Goal: Task Accomplishment & Management: Use online tool/utility

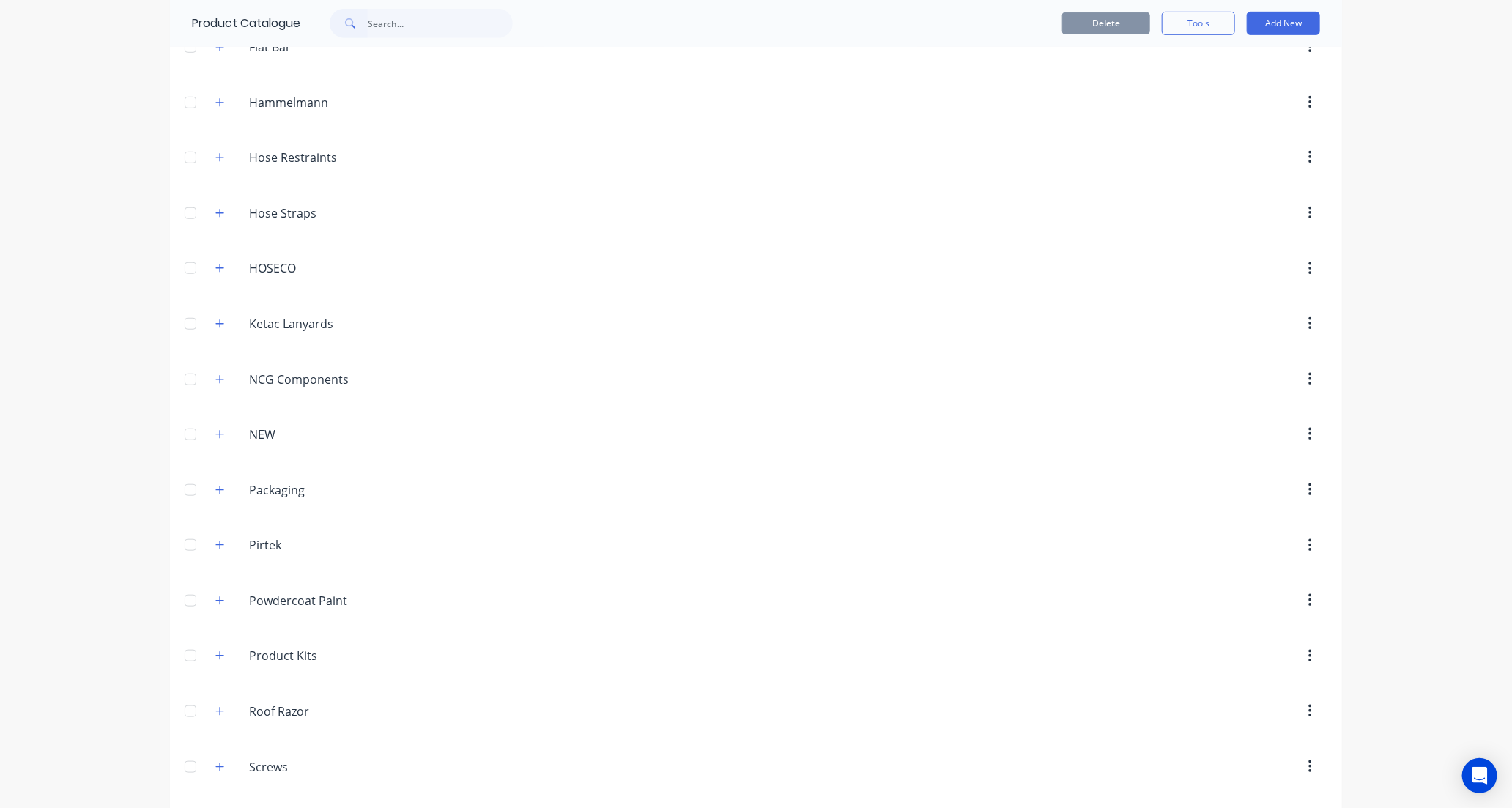
scroll to position [732, 0]
click at [215, 550] on icon "button" at bounding box center [220, 548] width 9 height 11
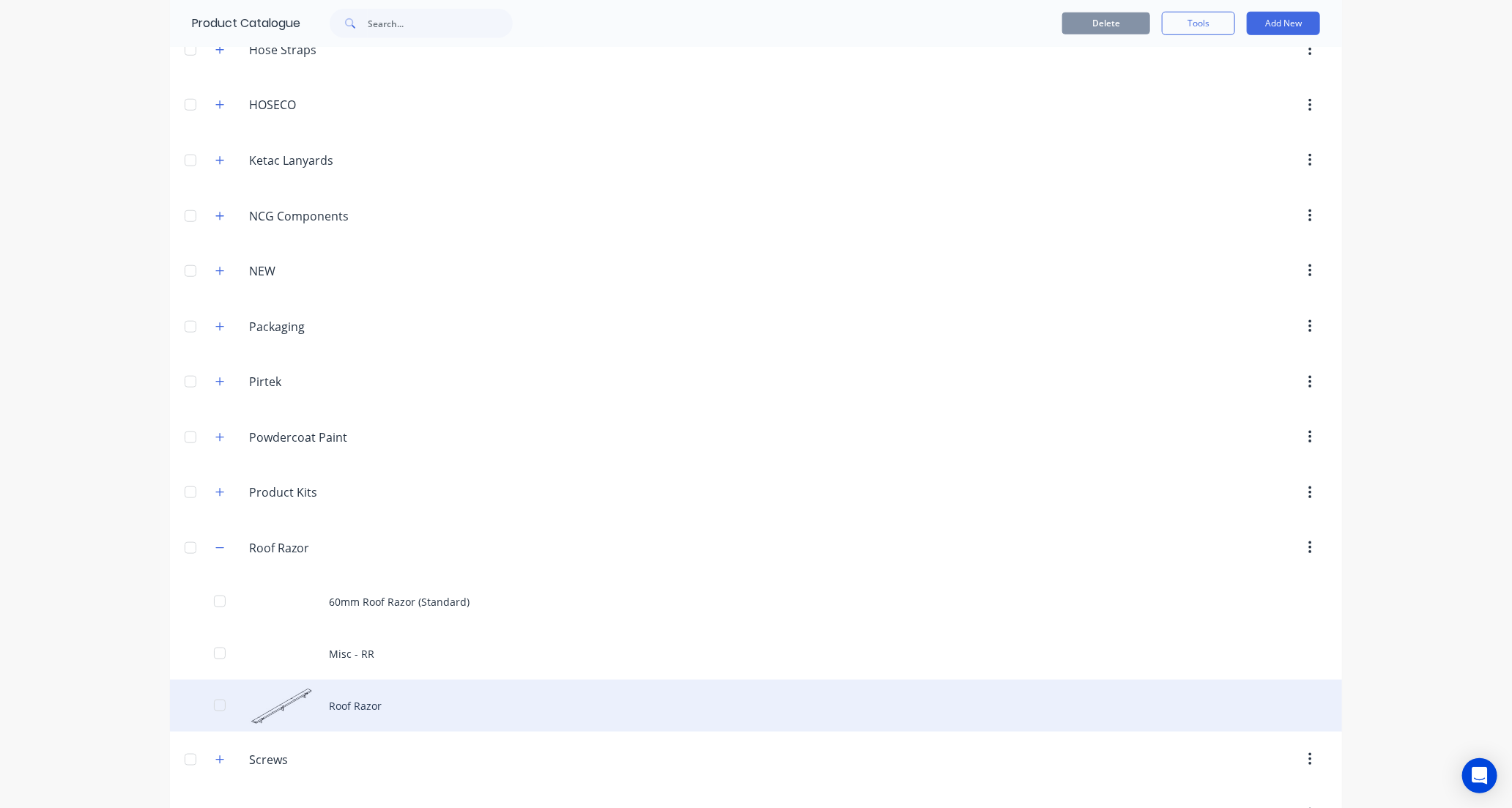
click at [454, 706] on div "Roof Razor" at bounding box center [756, 705] width 1173 height 52
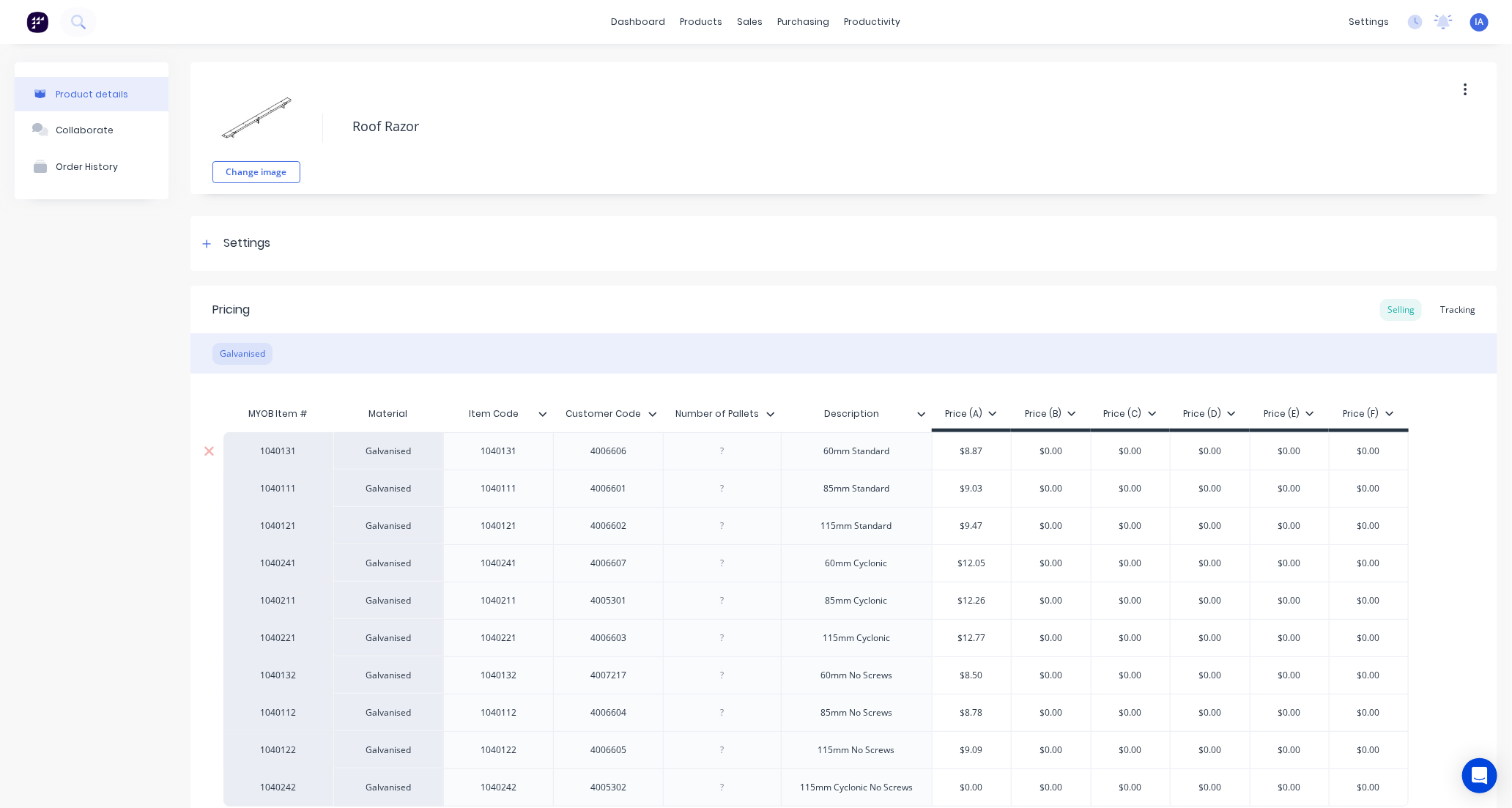
type textarea "x"
click at [1444, 303] on div "Tracking" at bounding box center [1457, 309] width 50 height 22
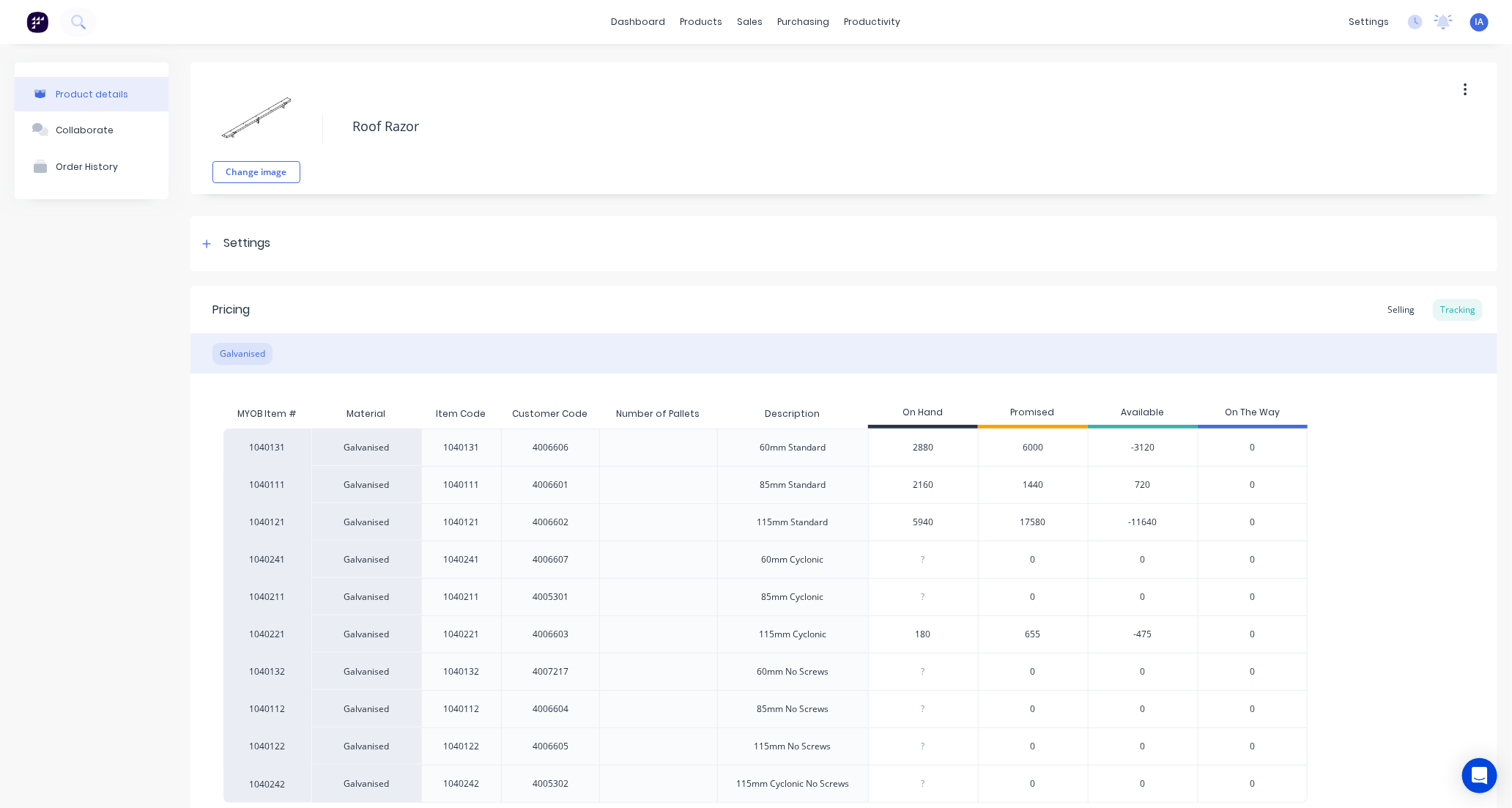
click at [903, 521] on input "5940" at bounding box center [924, 522] width 109 height 13
type input "40"
type textarea "x"
type input "0"
type textarea "x"
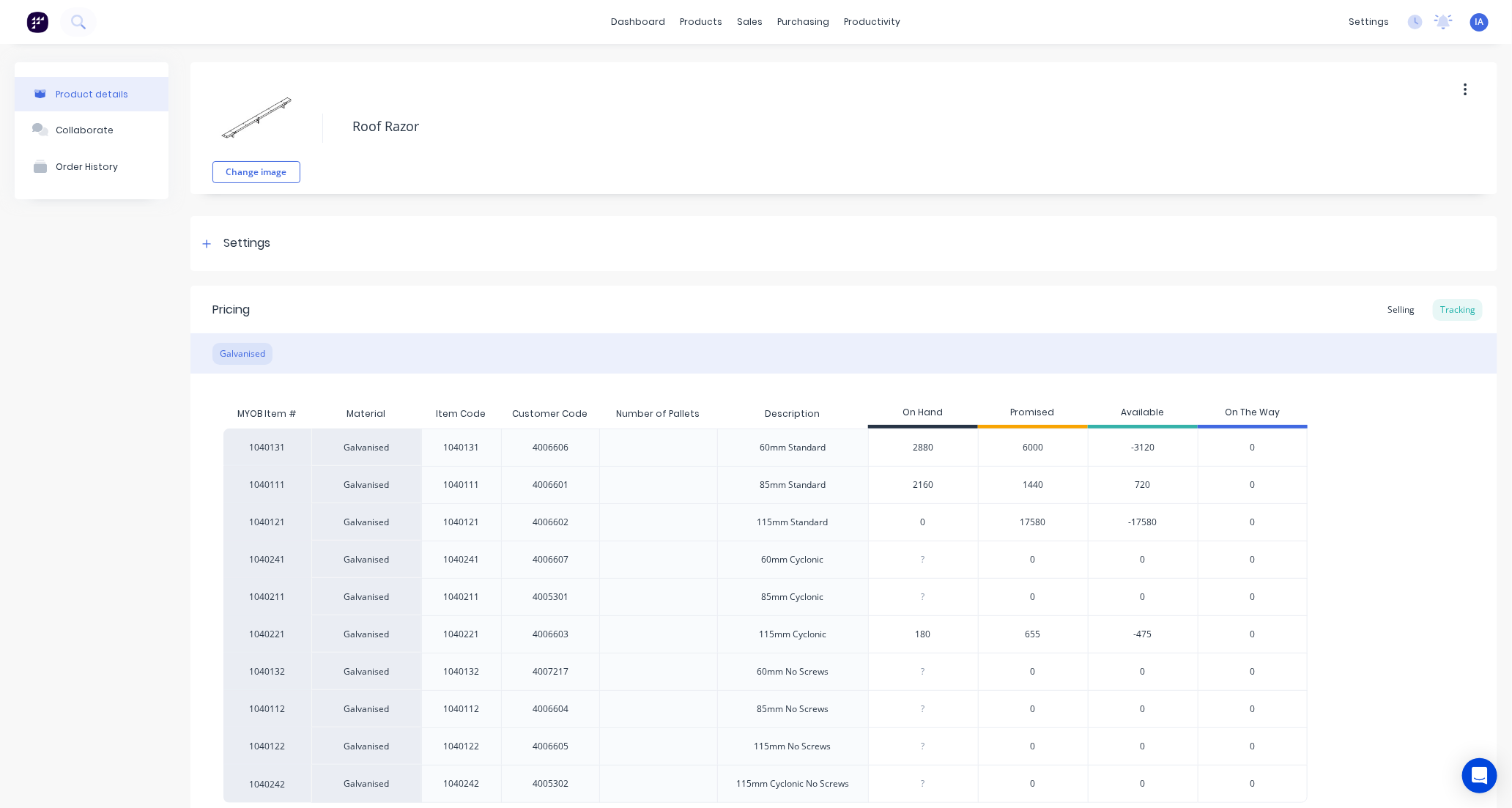
type input "80"
type textarea "x"
type input "840"
type textarea "x"
type input "84000"
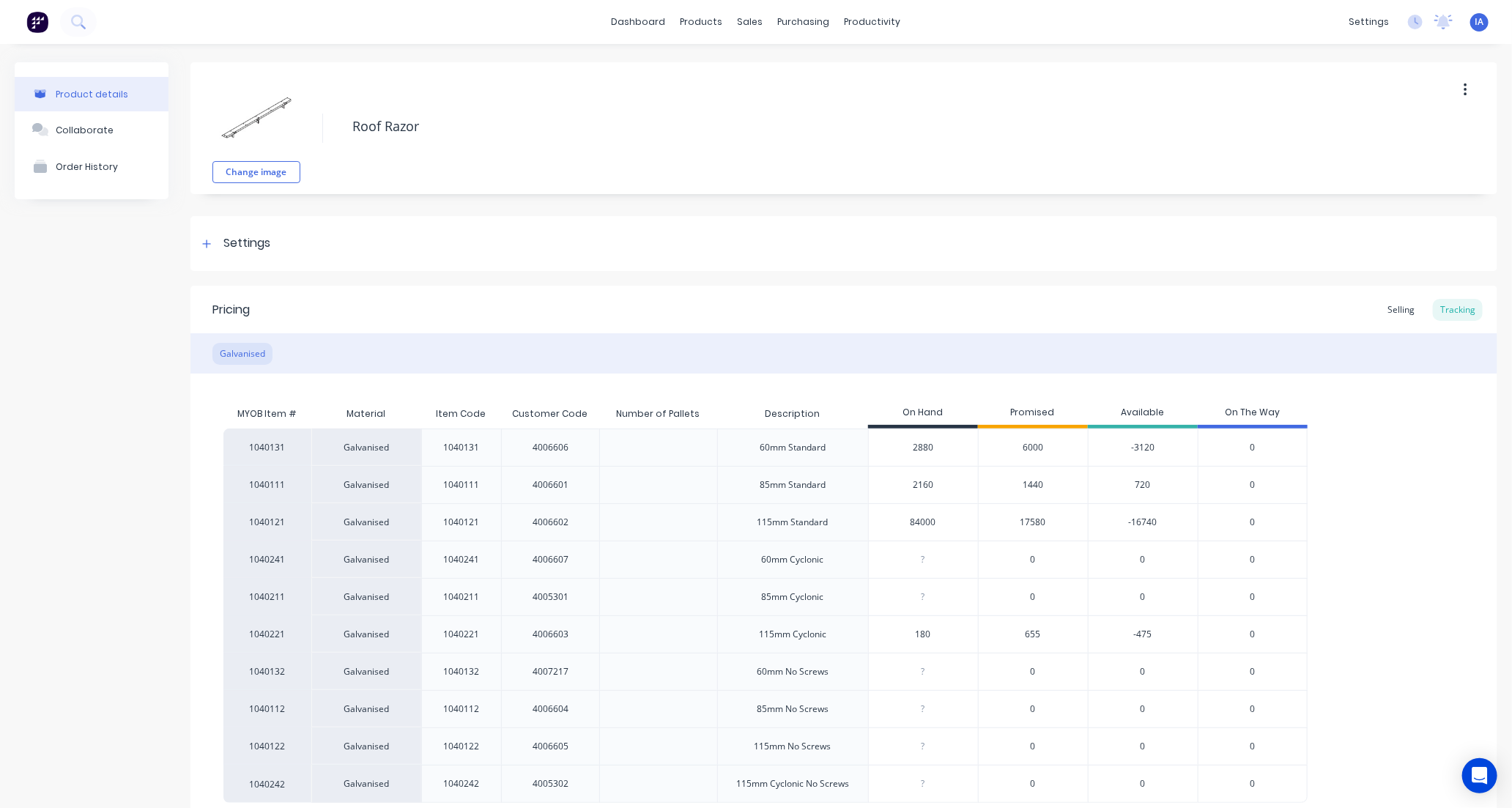
type textarea "x"
type input "8400"
type textarea "x"
type input "8400"
click at [1389, 539] on div "1040131 Galvanised 1040131 4006606 60mm Standard 2880 6000 -3120 0 1040111 Galv…" at bounding box center [844, 615] width 1241 height 374
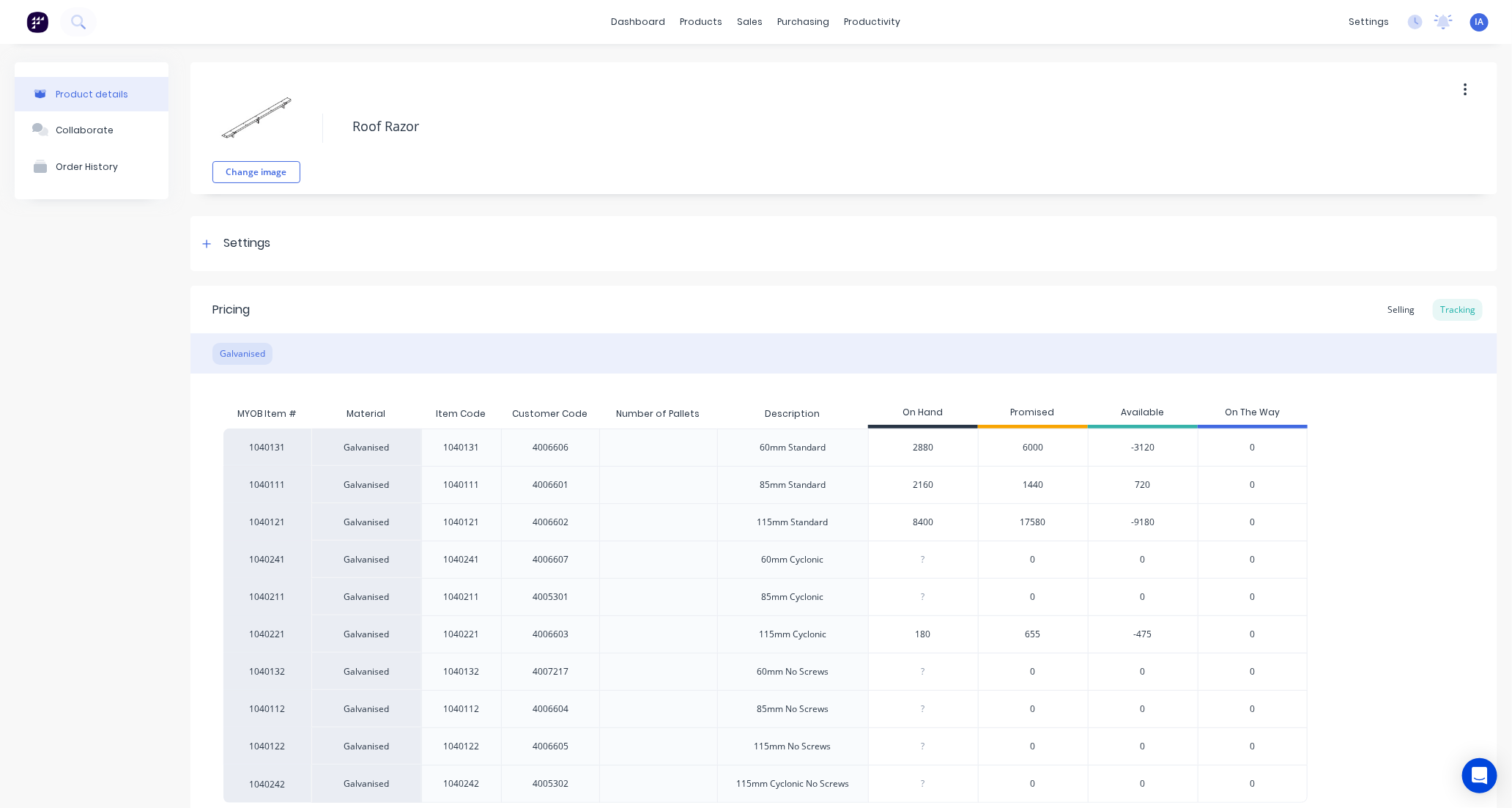
click at [920, 485] on input "2160" at bounding box center [924, 485] width 109 height 13
type input "260"
type textarea "x"
type input "20"
type textarea "x"
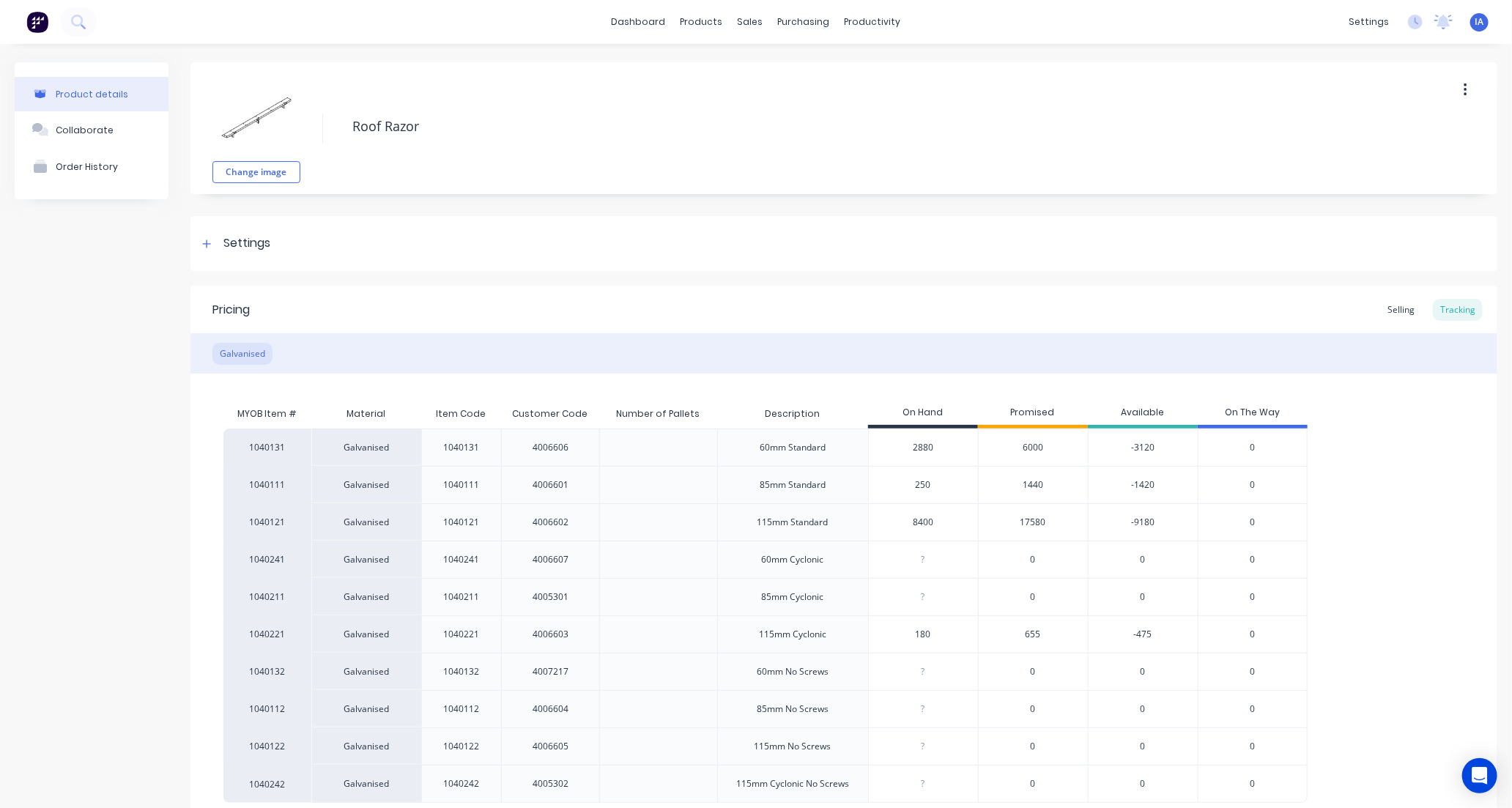
type input "2520"
type textarea "x"
type input "2520"
click at [1455, 574] on div "MYOB Item # Material Item Code Customer Code Number of Pallets Description On H…" at bounding box center [844, 588] width 1307 height 429
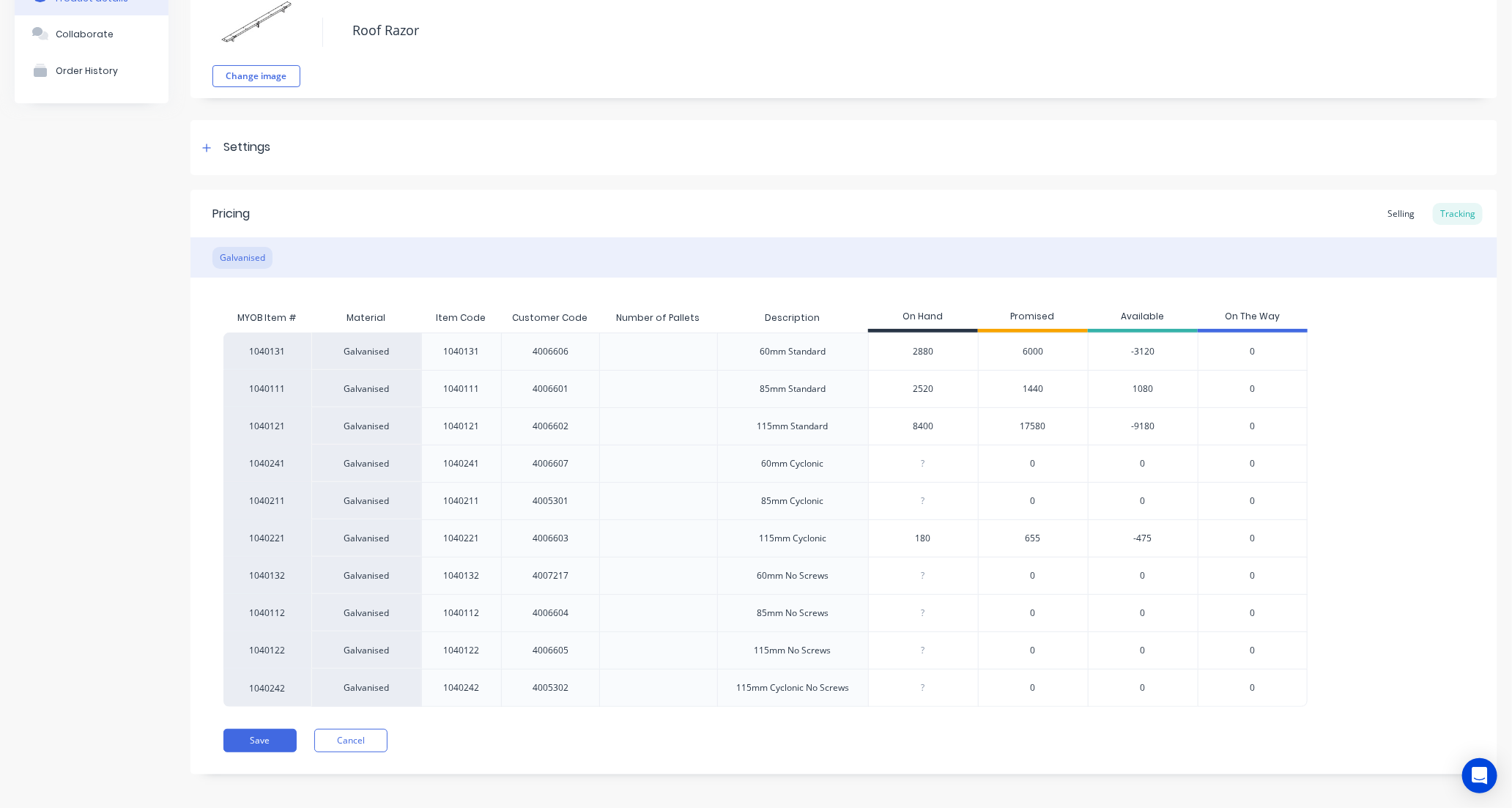
scroll to position [103, 0]
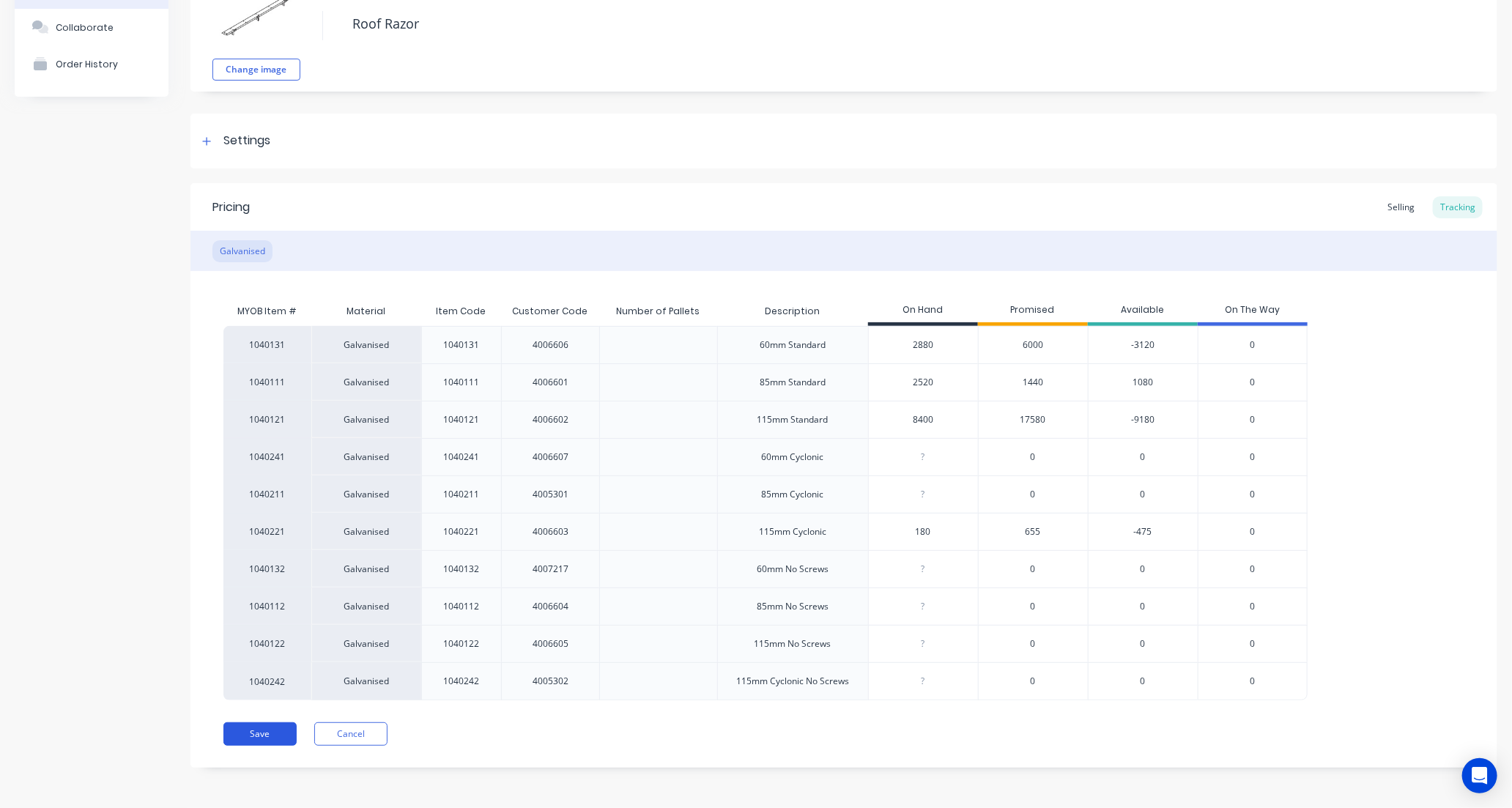
click at [258, 736] on button "Save" at bounding box center [259, 733] width 73 height 24
type textarea "x"
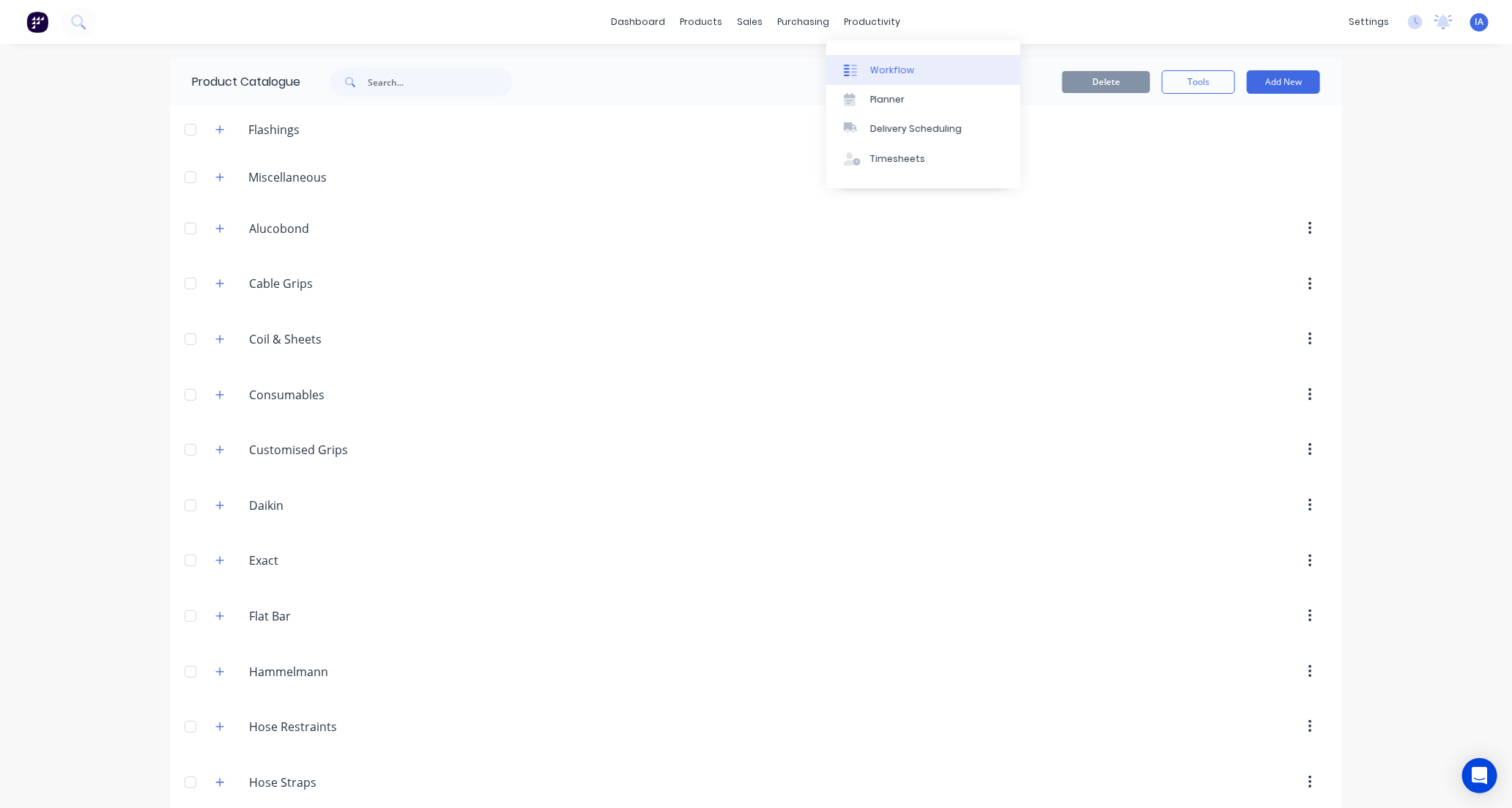
click at [882, 66] on div "Workflow" at bounding box center [892, 70] width 44 height 13
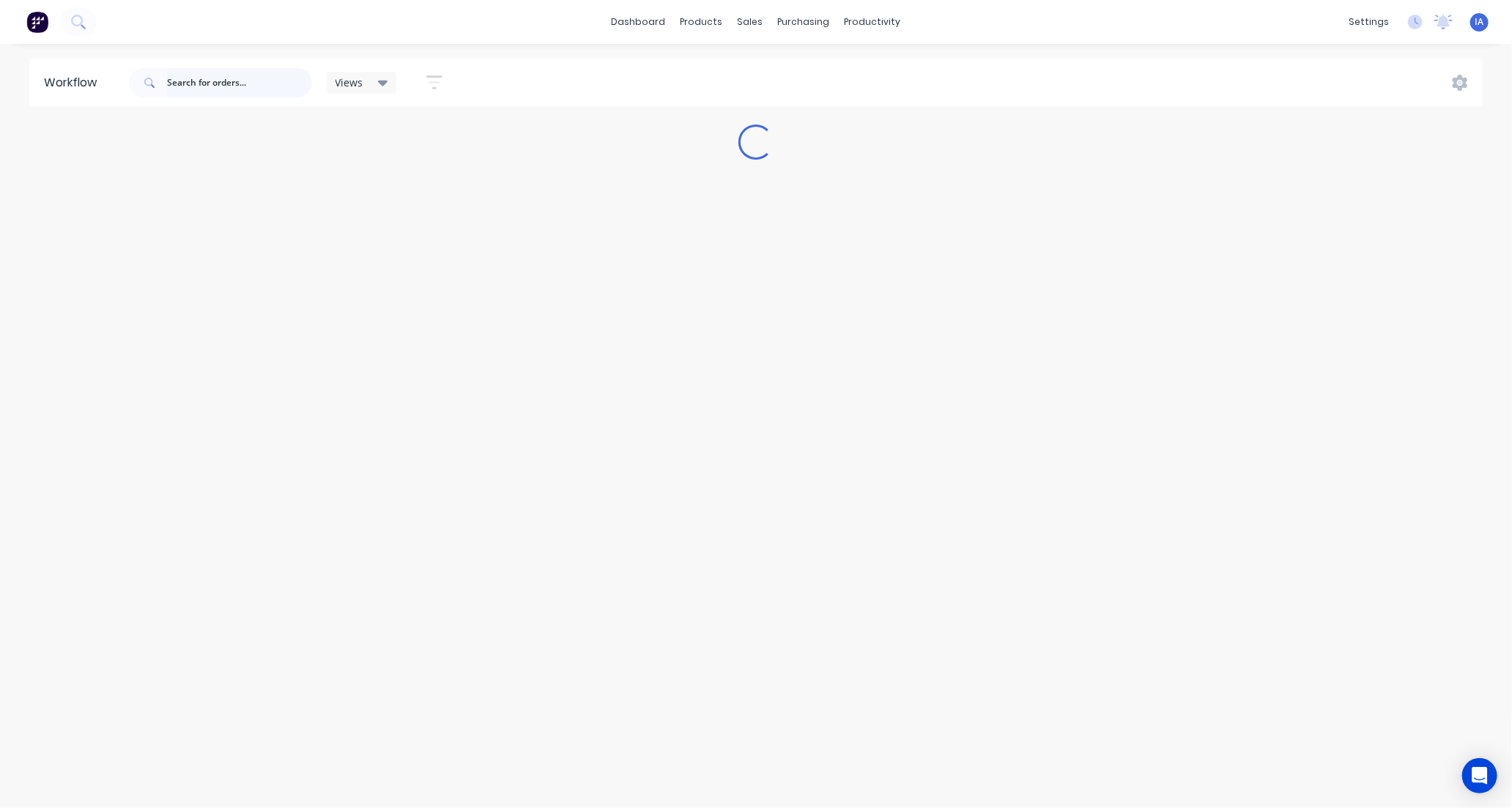
click at [211, 71] on input "text" at bounding box center [239, 82] width 145 height 29
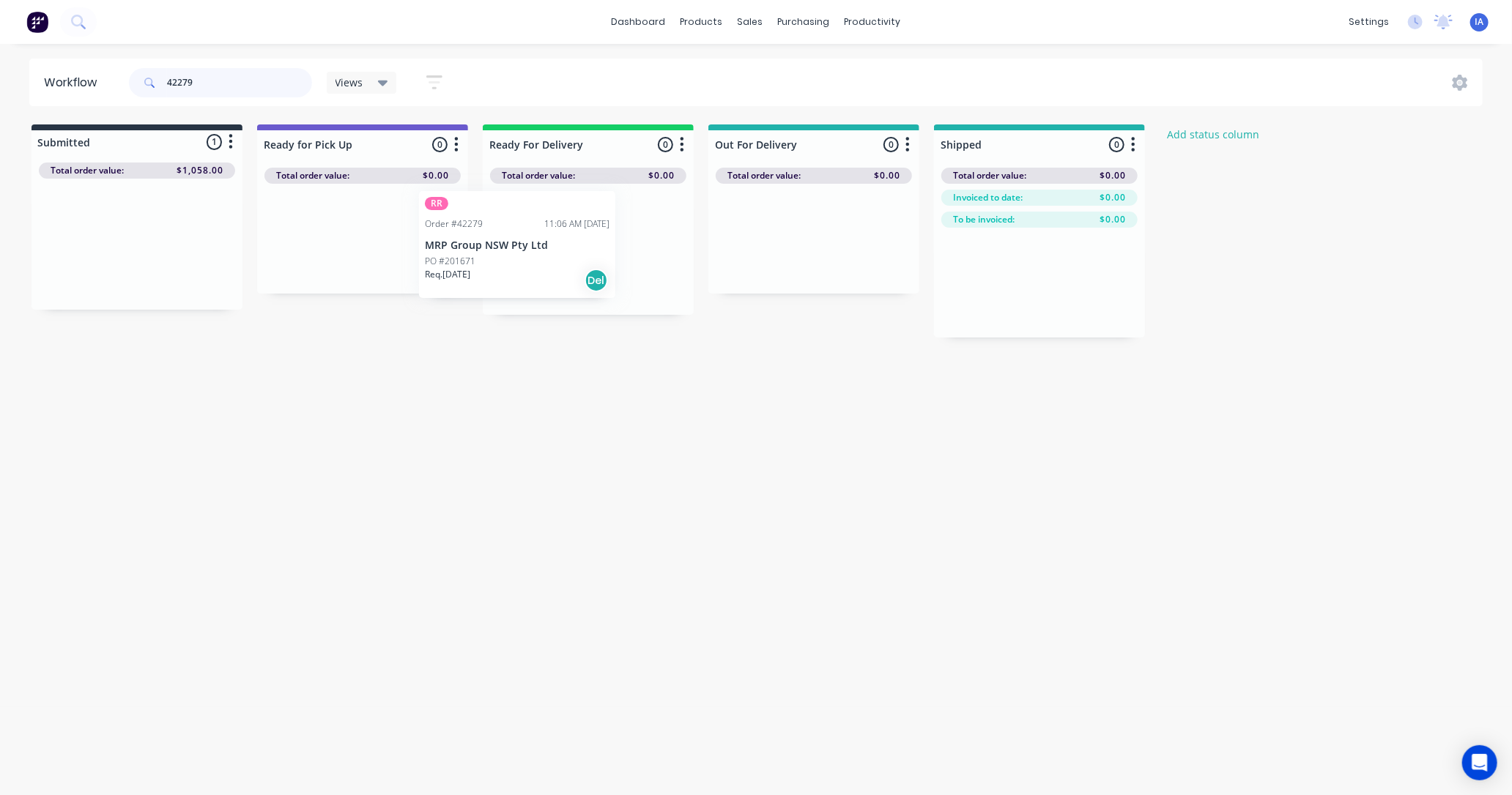
drag, startPoint x: 206, startPoint y: 249, endPoint x: 604, endPoint y: 250, distance: 398.0
click at [595, 250] on div "Submitted 1 Status colour #273444 hex #273444 Save Cancel Summaries Total order…" at bounding box center [786, 231] width 1593 height 213
click at [605, 250] on div at bounding box center [588, 249] width 211 height 131
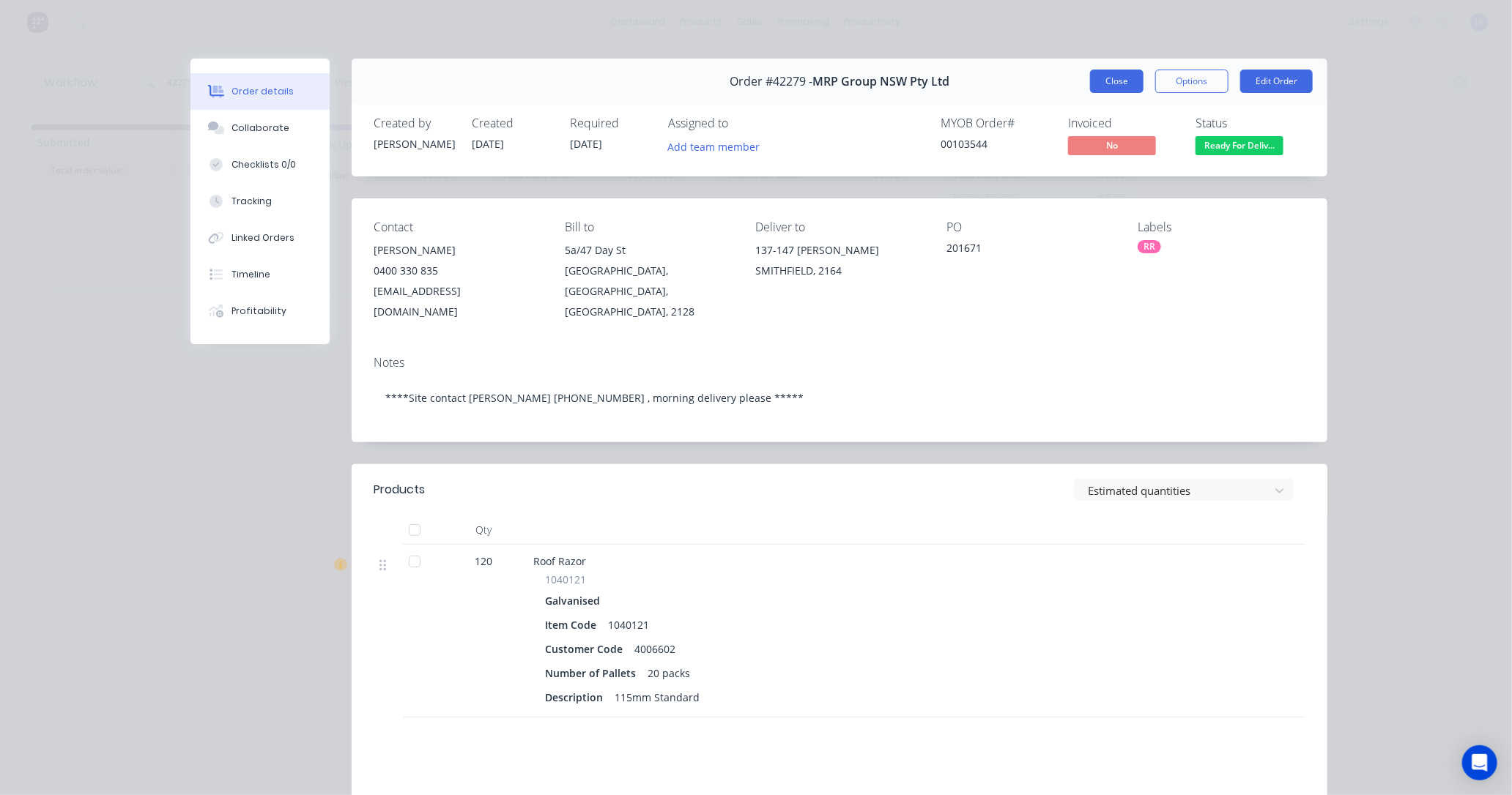
click at [1091, 80] on button "Close" at bounding box center [1117, 81] width 54 height 24
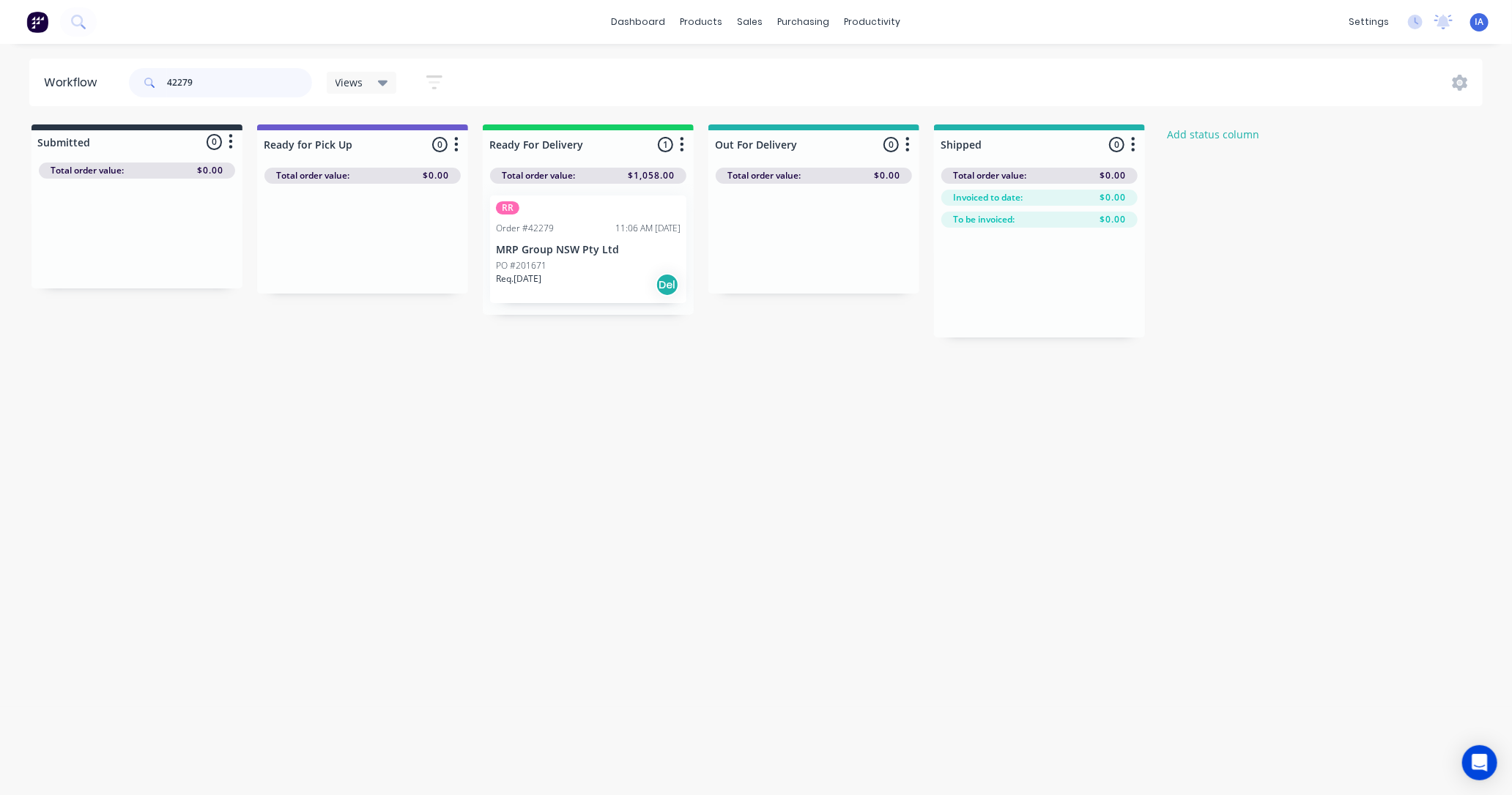
click at [222, 88] on input "42279" at bounding box center [239, 82] width 145 height 29
type input "4"
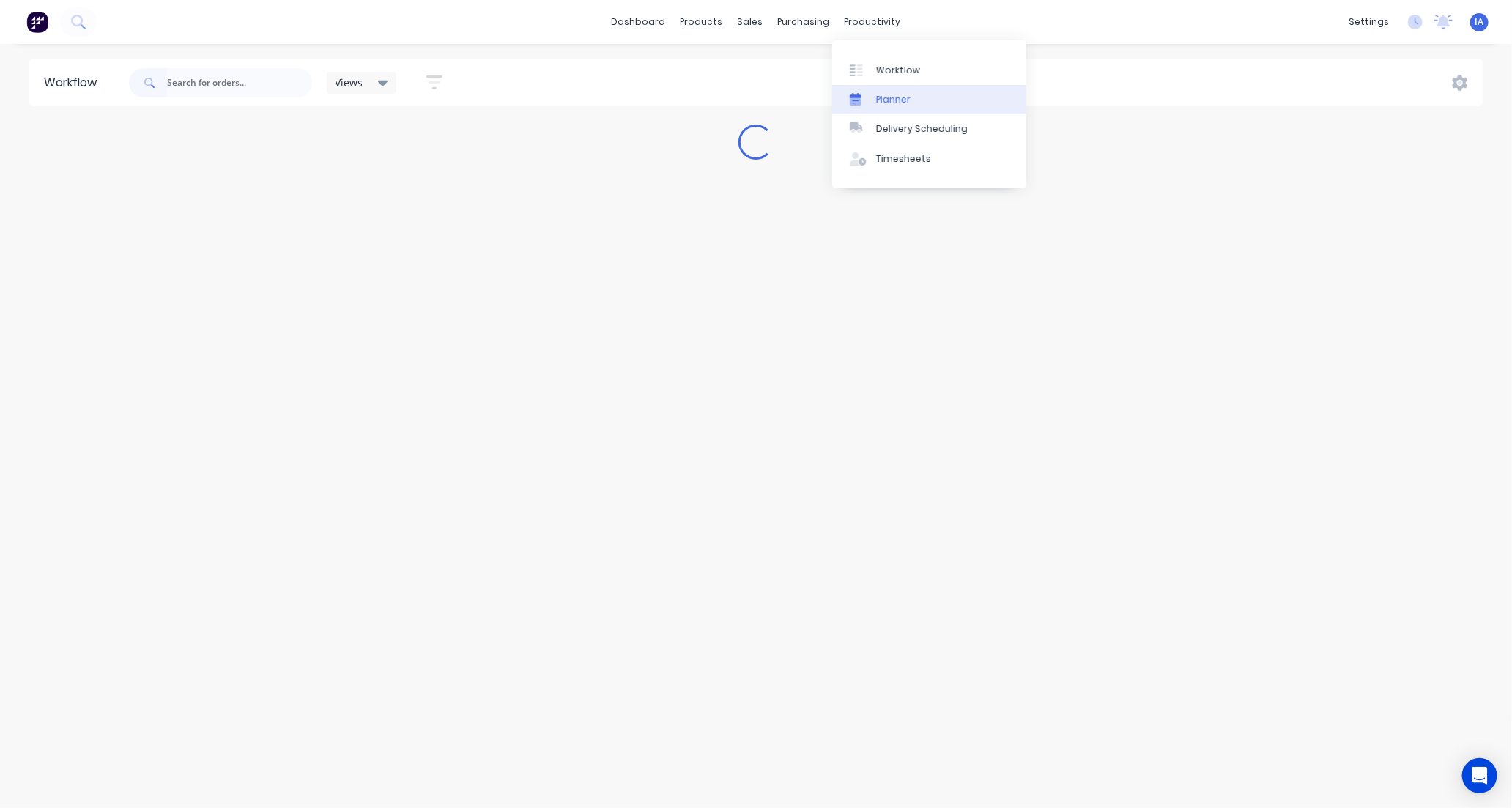
click at [931, 97] on link "Planner" at bounding box center [929, 99] width 194 height 29
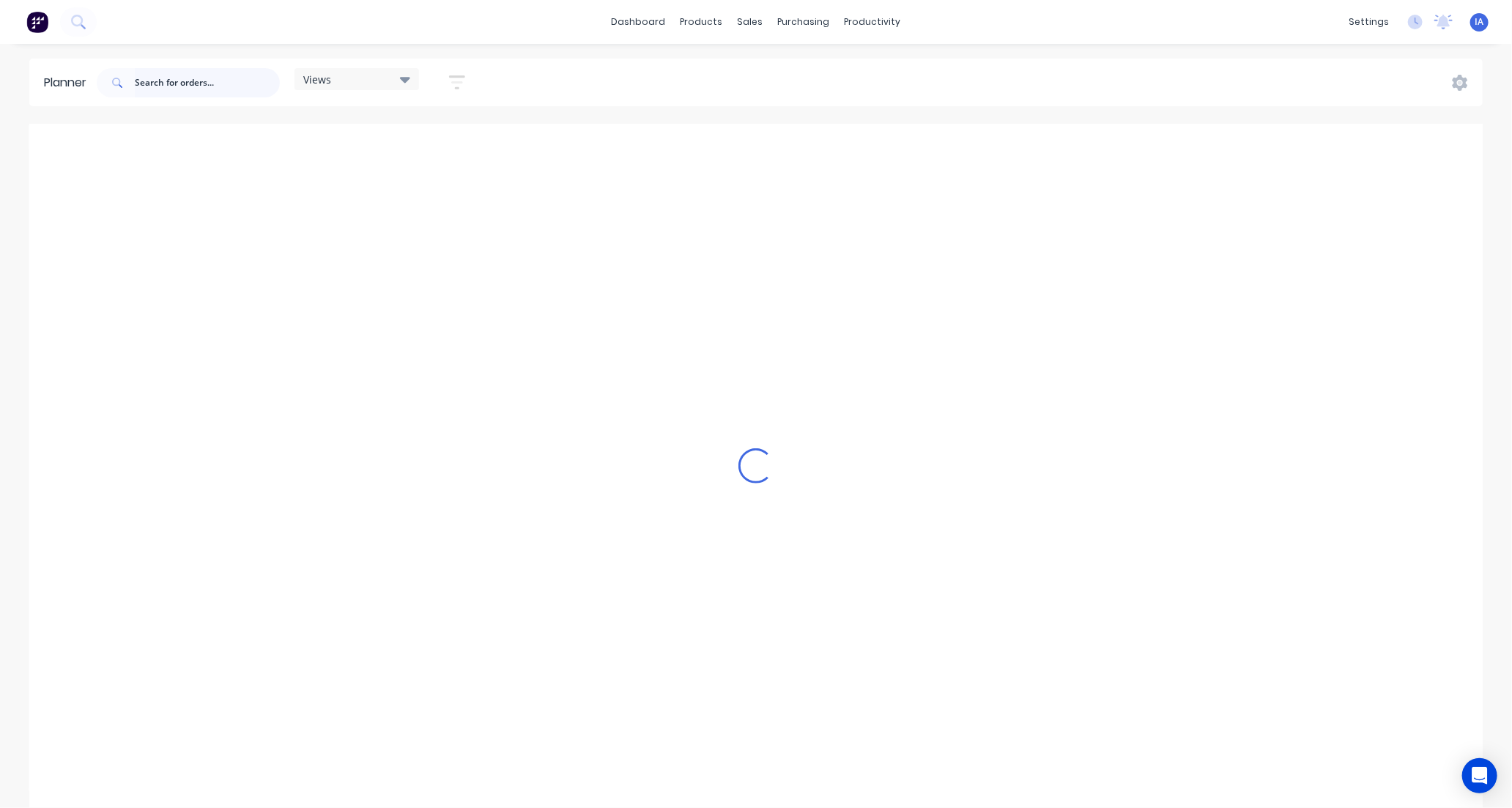
click at [191, 85] on input "text" at bounding box center [207, 82] width 145 height 29
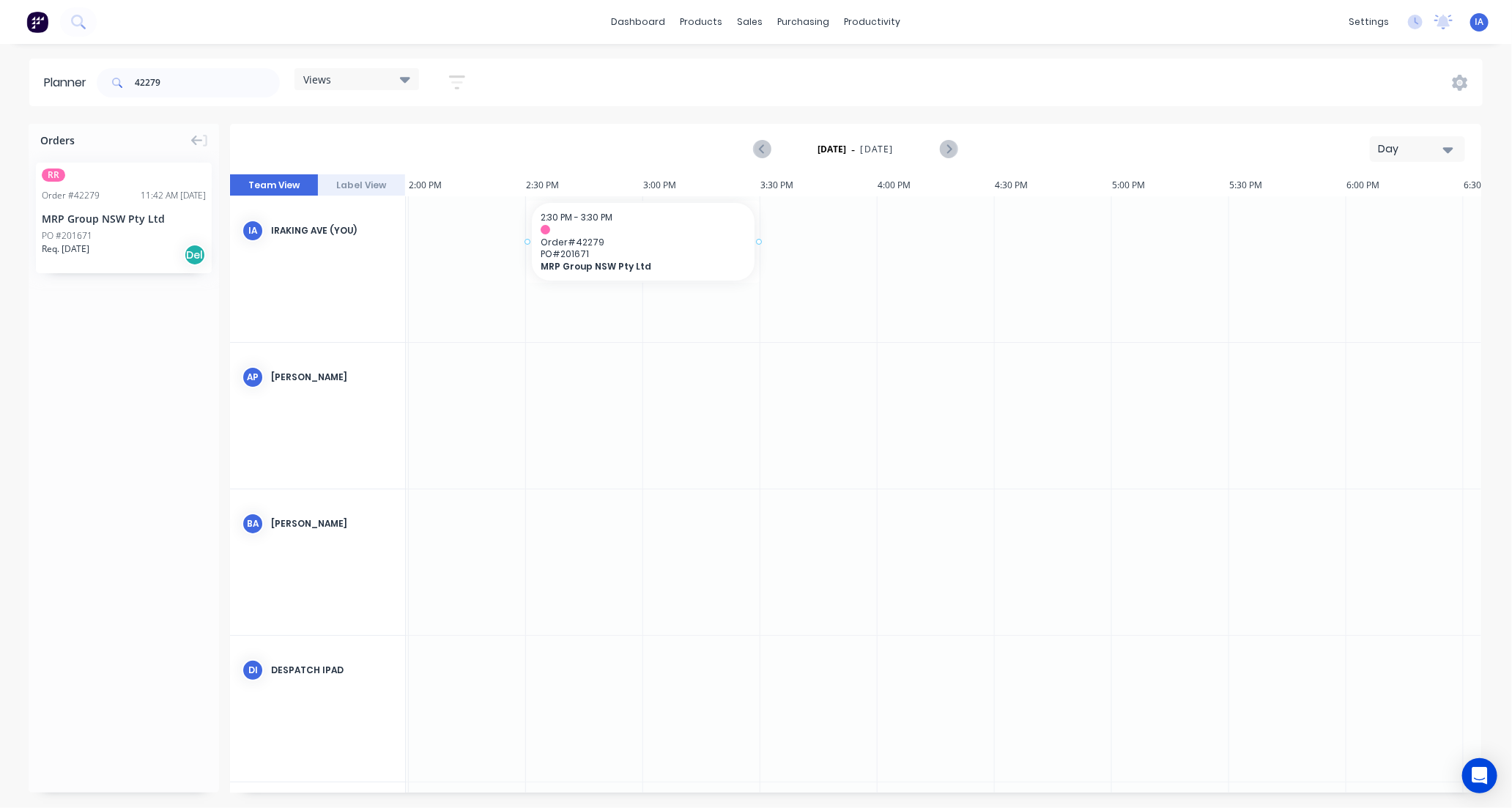
drag, startPoint x: 178, startPoint y: 229, endPoint x: 559, endPoint y: 245, distance: 381.3
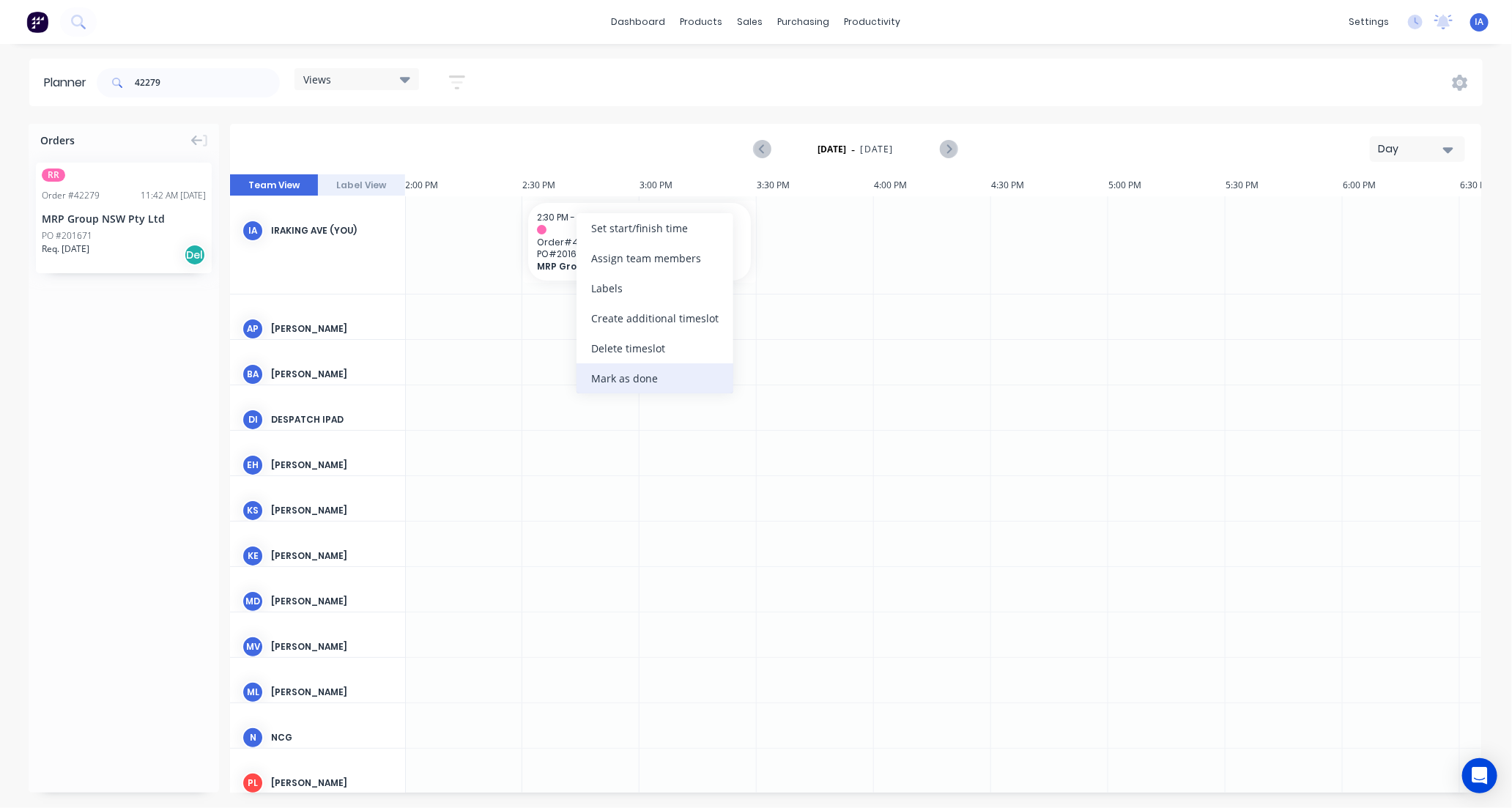
click at [696, 382] on div "Mark as done" at bounding box center [655, 378] width 157 height 30
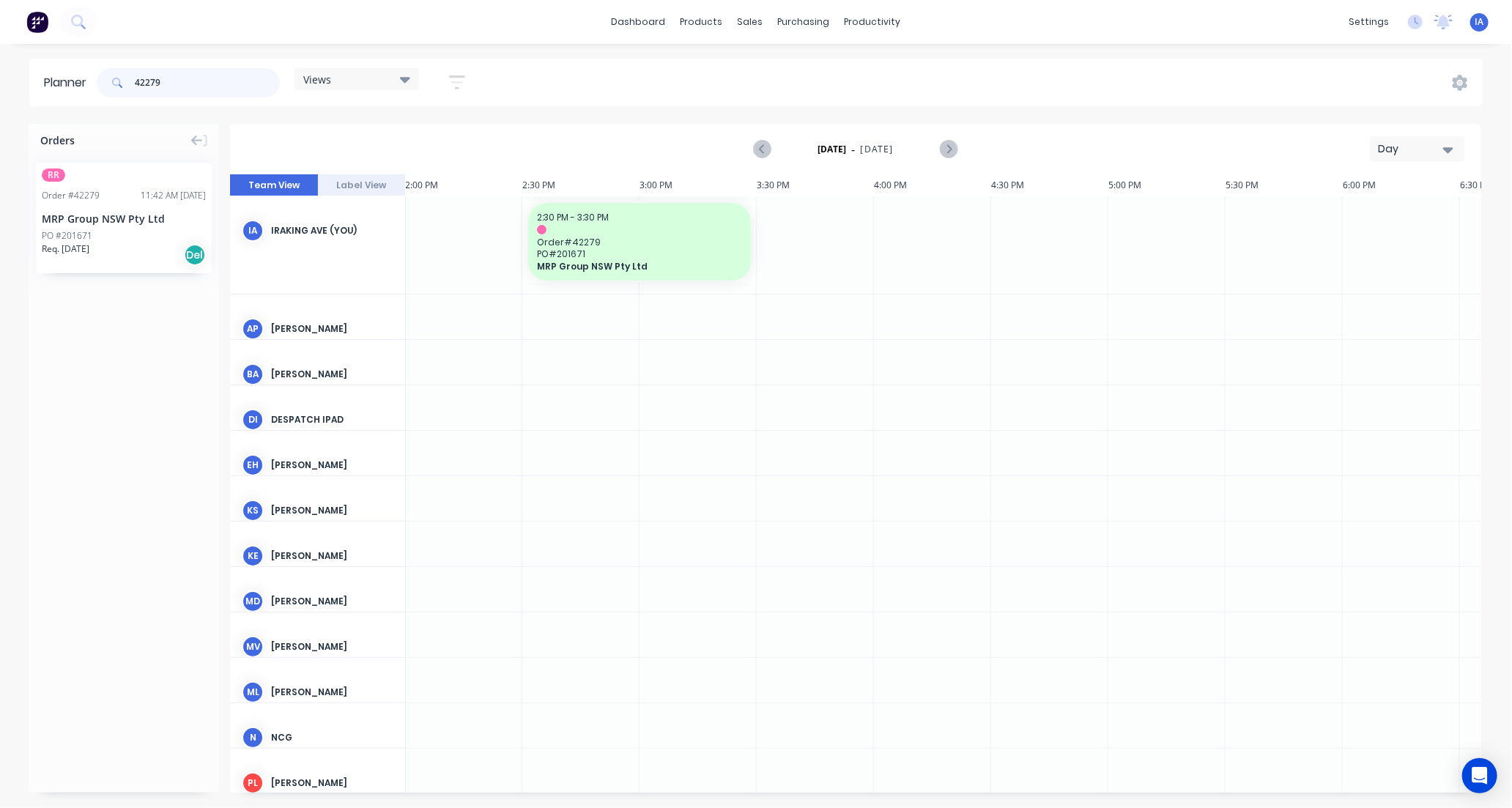
click at [218, 90] on input "42279" at bounding box center [207, 82] width 145 height 29
type input "4"
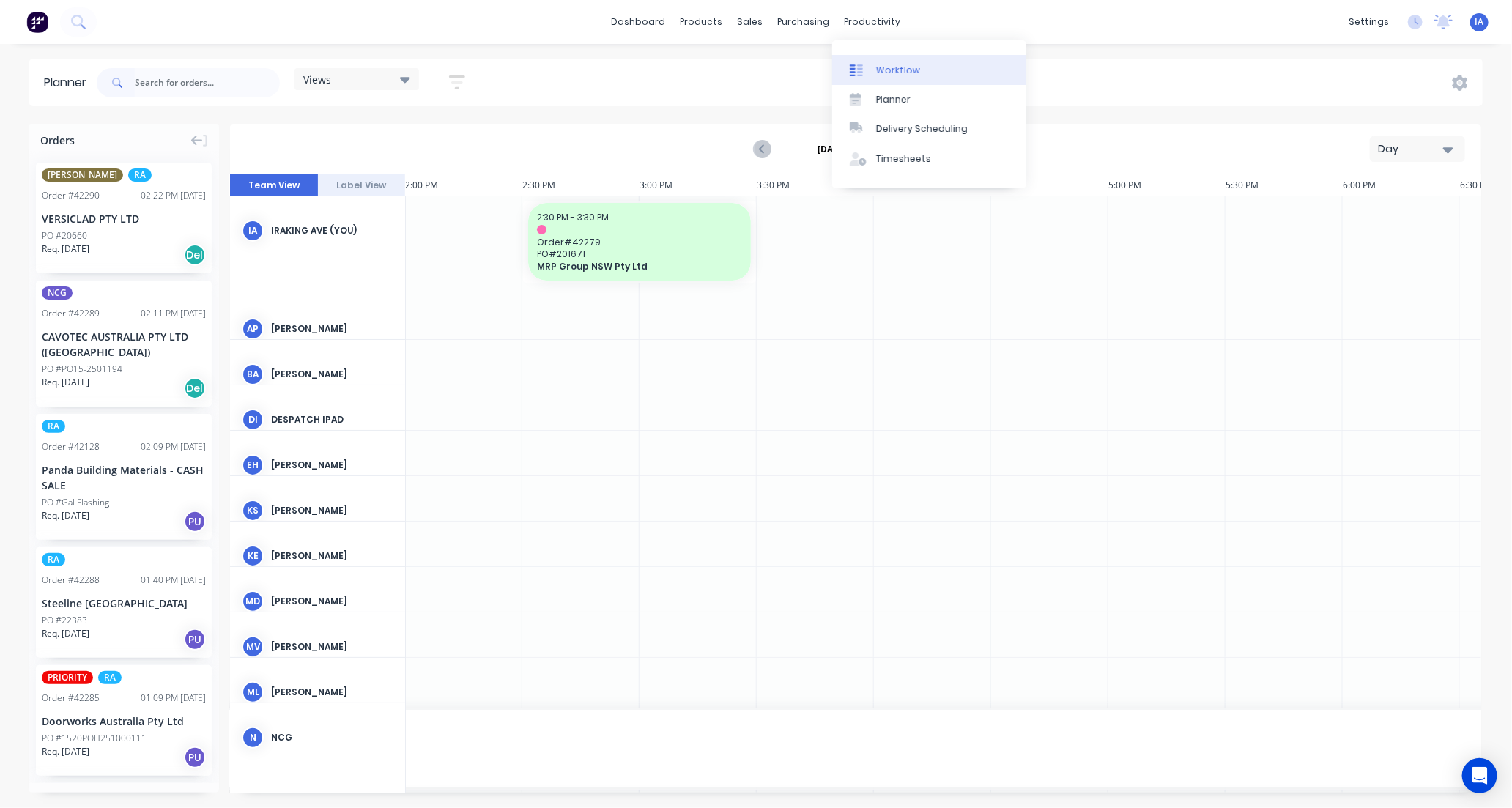
click at [975, 77] on link "Workflow" at bounding box center [929, 69] width 194 height 29
